Goal: Information Seeking & Learning: Learn about a topic

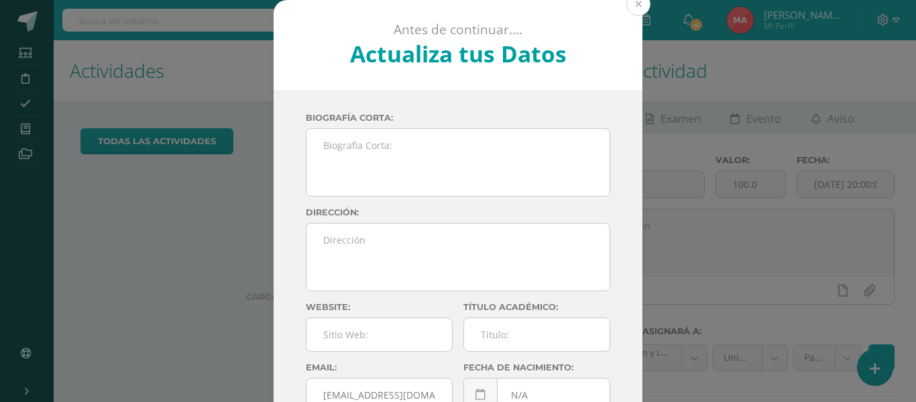
click at [628, 10] on button at bounding box center [638, 4] width 24 height 24
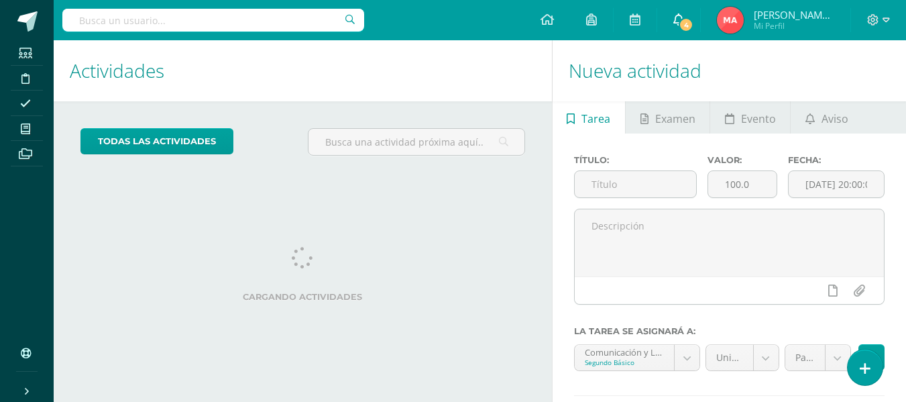
click at [691, 21] on span "4" at bounding box center [686, 24] width 15 height 15
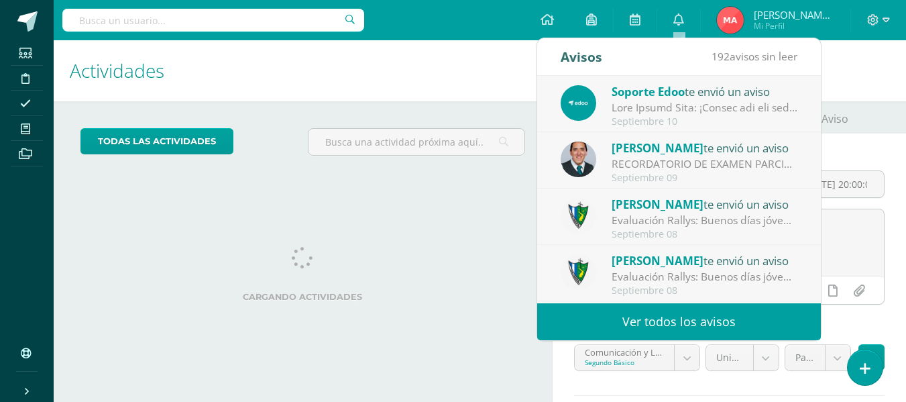
scroll to position [67, 0]
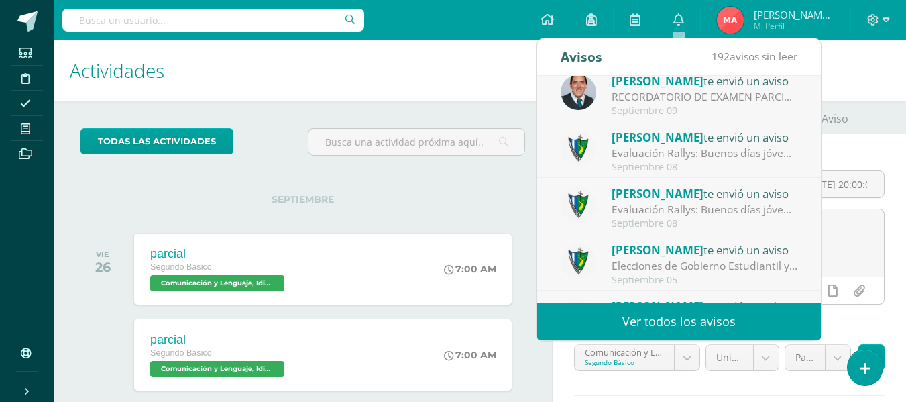
click at [708, 155] on div "Evaluación Rallys: Buenos días jóvenes, es un gusto saludarlos. Por este medio …" at bounding box center [705, 153] width 186 height 15
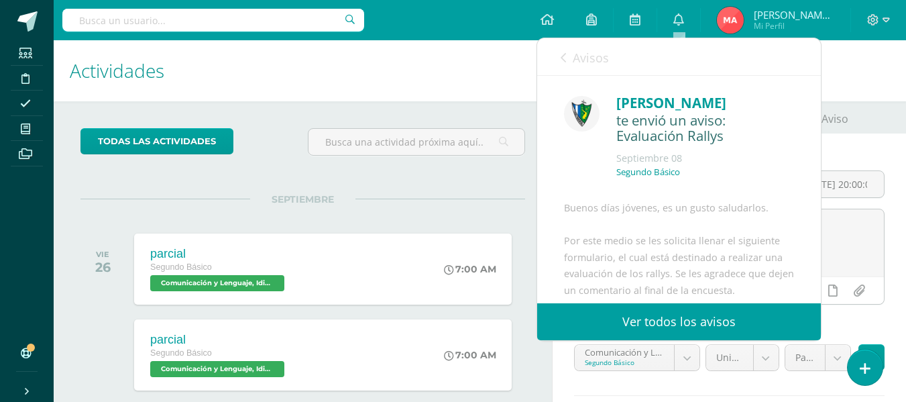
click at [563, 58] on icon at bounding box center [563, 57] width 5 height 11
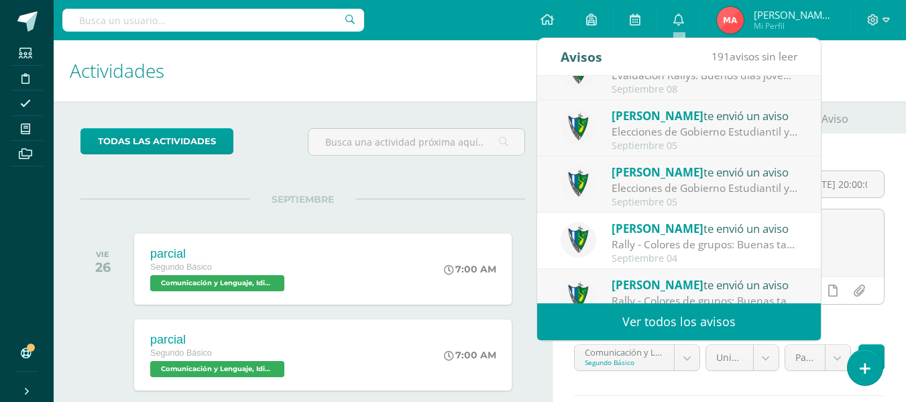
scroll to position [223, 0]
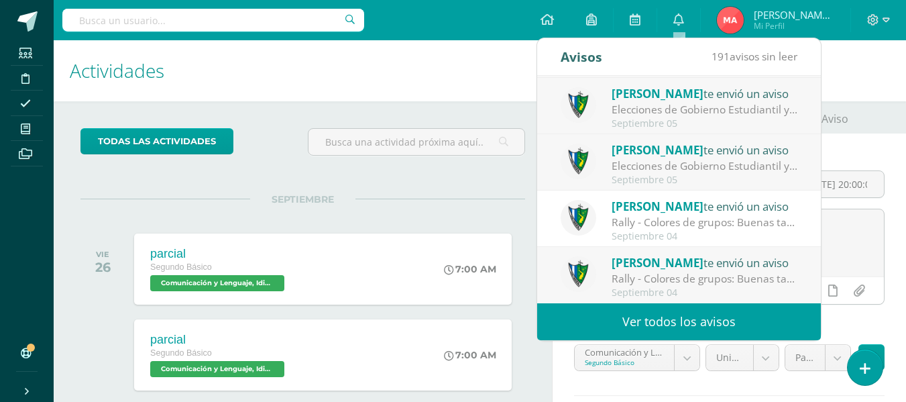
click at [751, 215] on div "Rally - Colores de grupos: Buenas tardes estudiantes, es un gusto saludarlos. P…" at bounding box center [705, 222] width 186 height 15
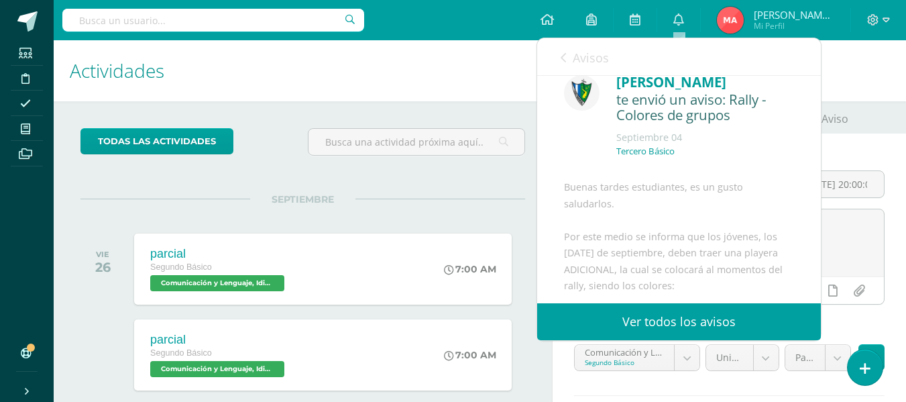
scroll to position [0, 0]
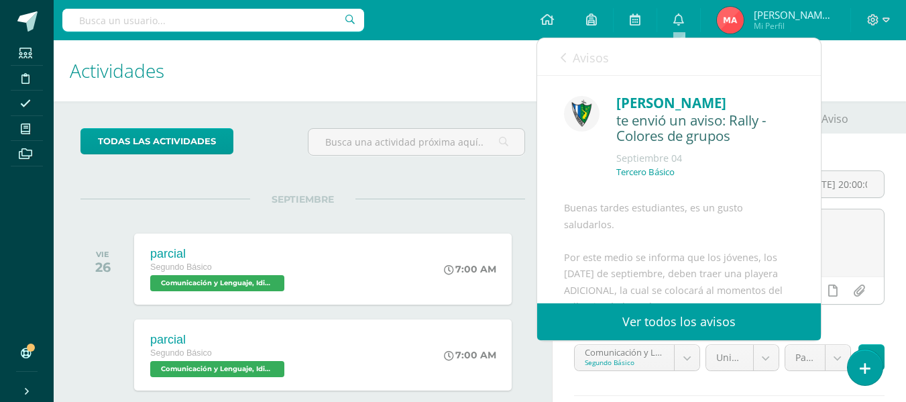
click at [561, 62] on icon at bounding box center [563, 57] width 5 height 11
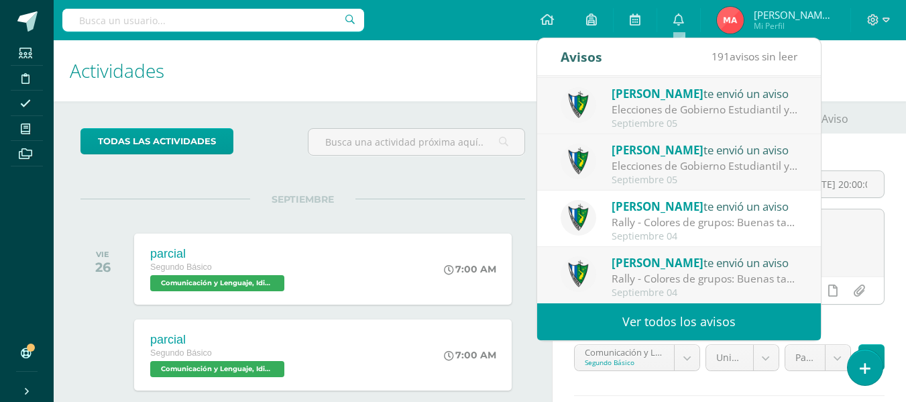
scroll to position [67, 0]
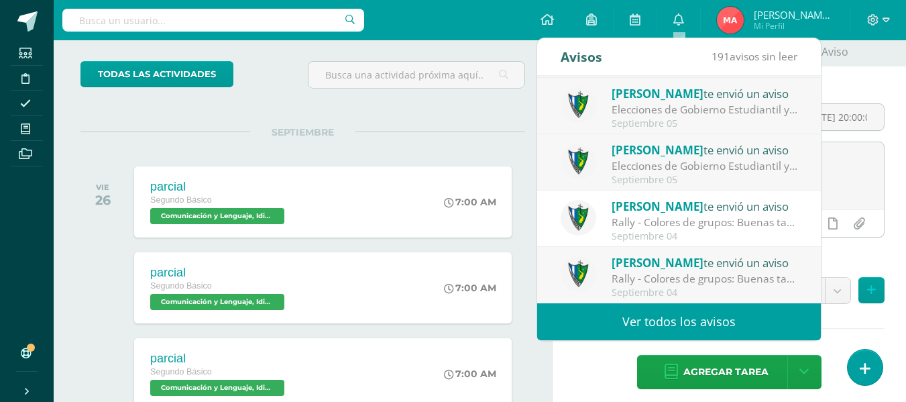
click at [699, 323] on link "Ver todos los avisos" at bounding box center [679, 321] width 284 height 37
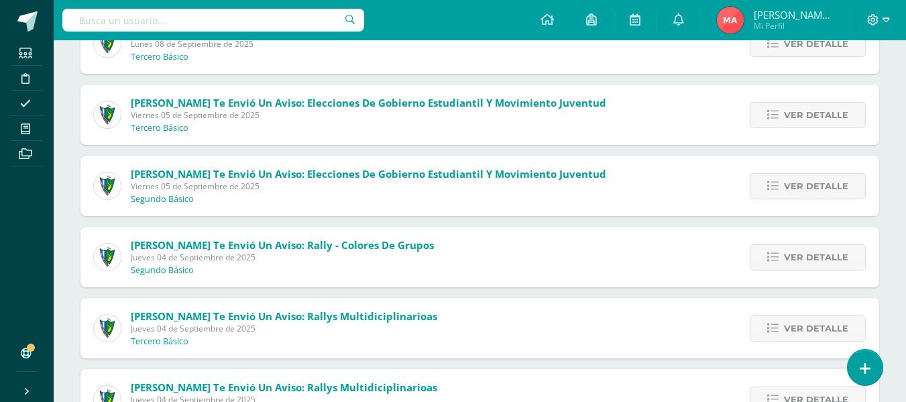
scroll to position [268, 0]
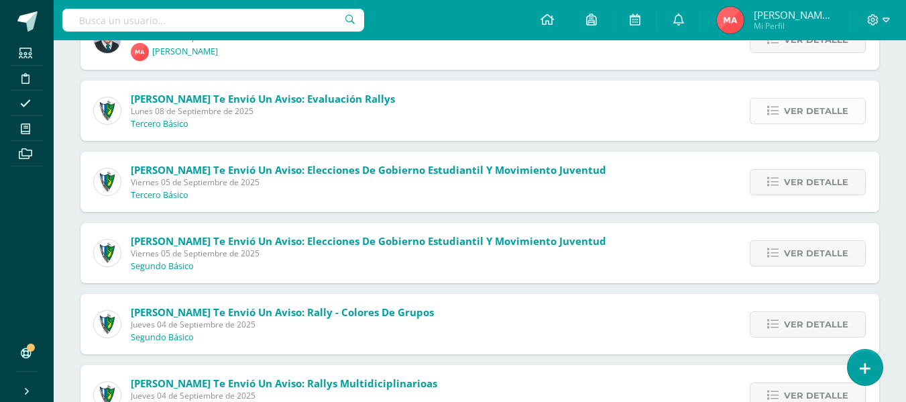
click at [831, 109] on span "Ver detalle" at bounding box center [816, 111] width 64 height 25
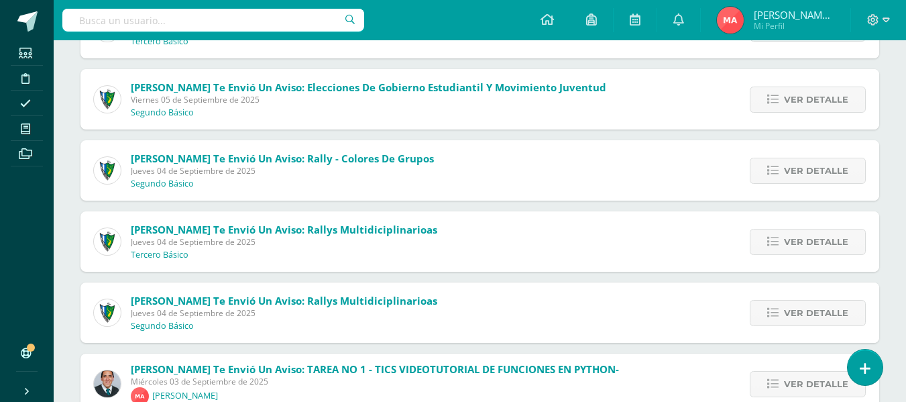
scroll to position [604, 0]
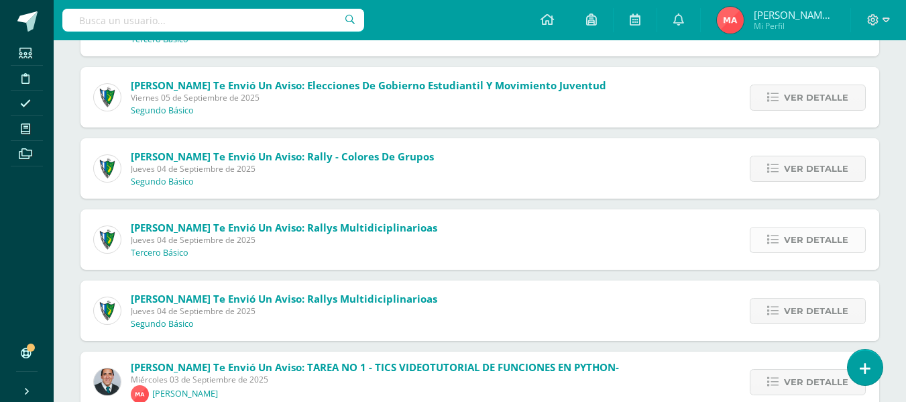
click at [825, 244] on span "Ver detalle" at bounding box center [816, 239] width 64 height 25
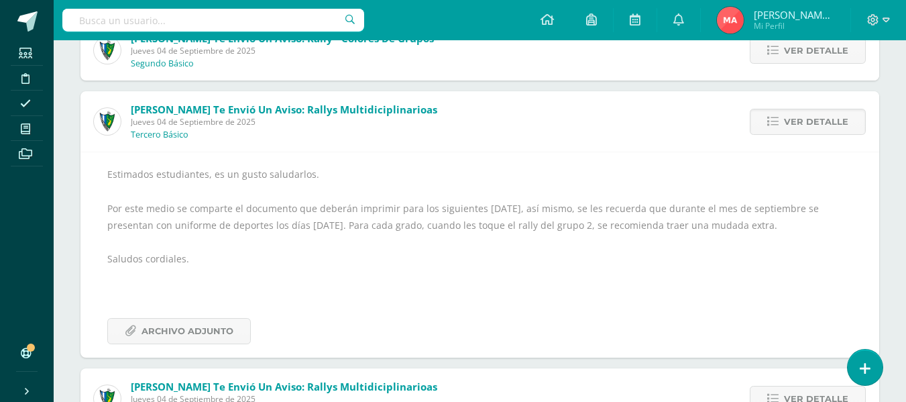
scroll to position [487, 0]
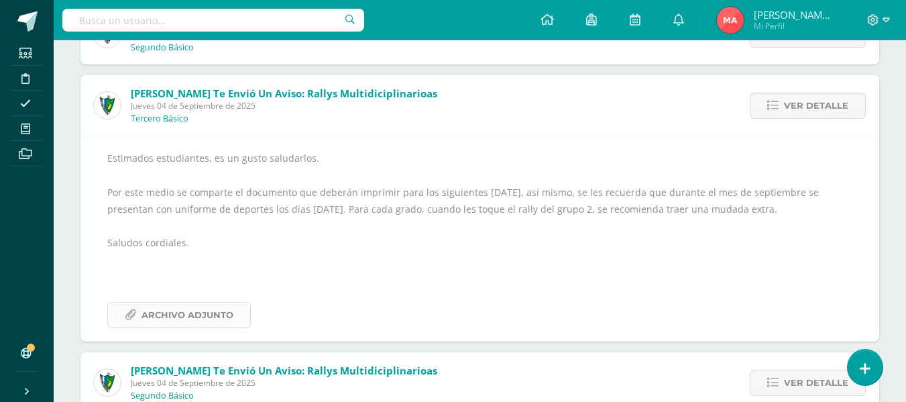
click at [208, 315] on span "Archivo Adjunto" at bounding box center [188, 314] width 92 height 25
